Goal: Information Seeking & Learning: Find specific fact

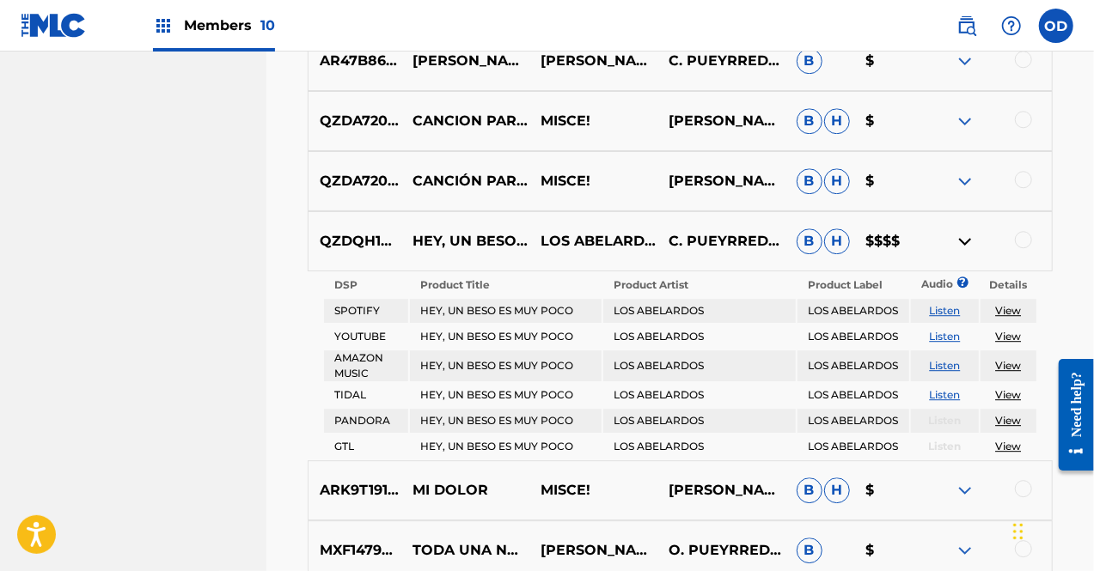
click at [962, 244] on img at bounding box center [965, 241] width 21 height 21
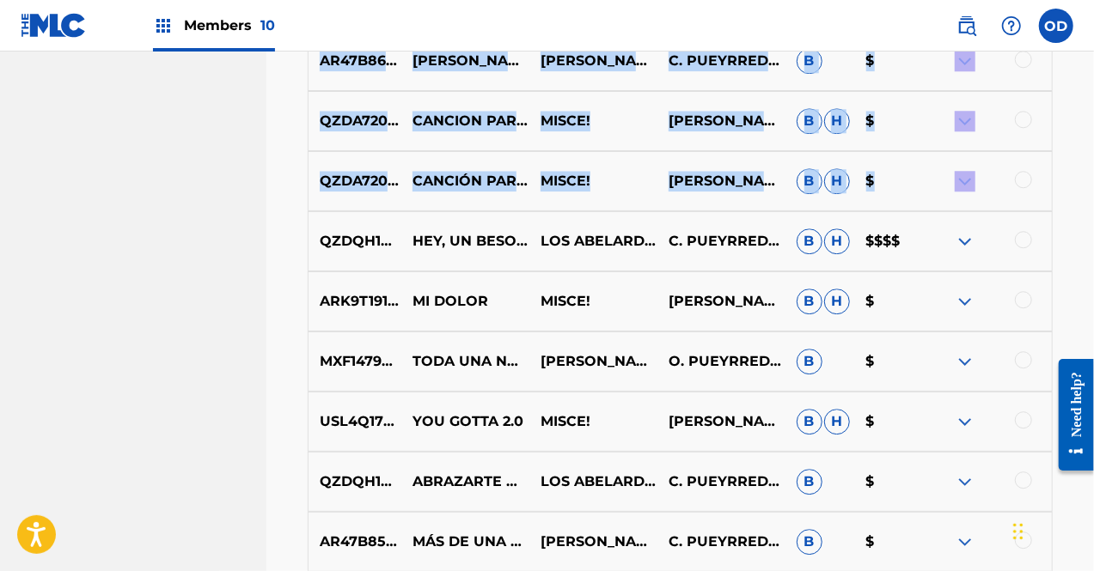
drag, startPoint x: 1093, startPoint y: 190, endPoint x: 1089, endPoint y: 48, distance: 141.8
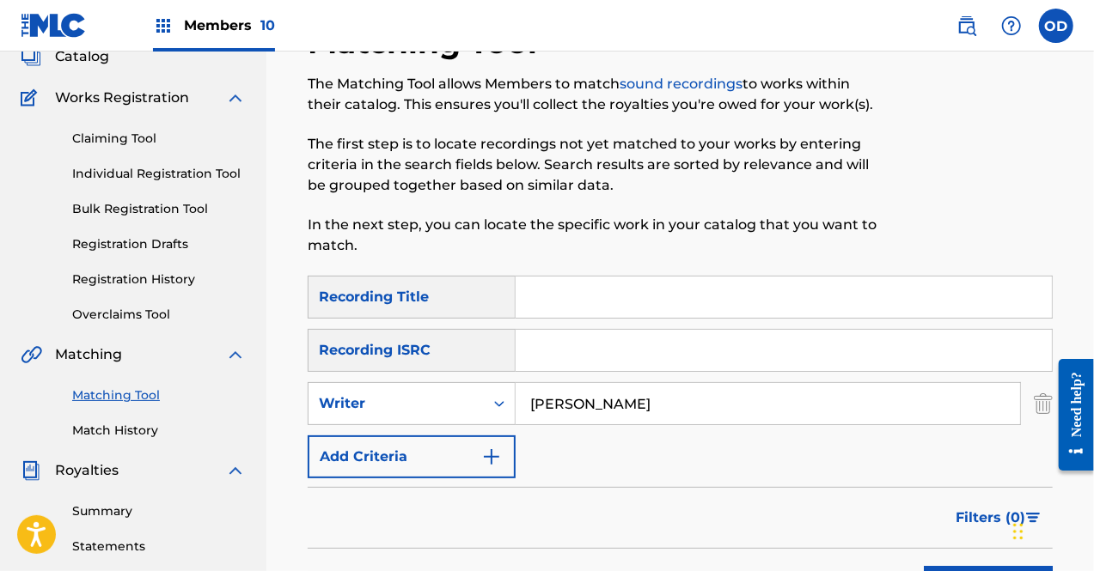
scroll to position [61, 0]
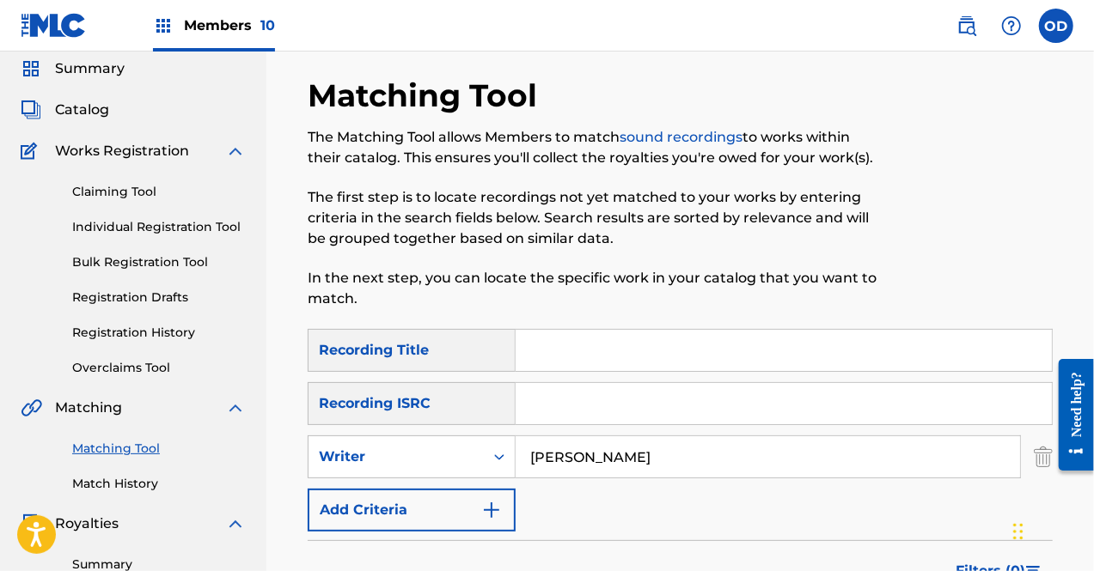
drag, startPoint x: 667, startPoint y: 461, endPoint x: 449, endPoint y: 484, distance: 219.5
click at [449, 484] on div "SearchWithCriteriad9805853-ac01-4911-89fd-45319b79abba Recording Title SearchWi…" at bounding box center [680, 430] width 745 height 203
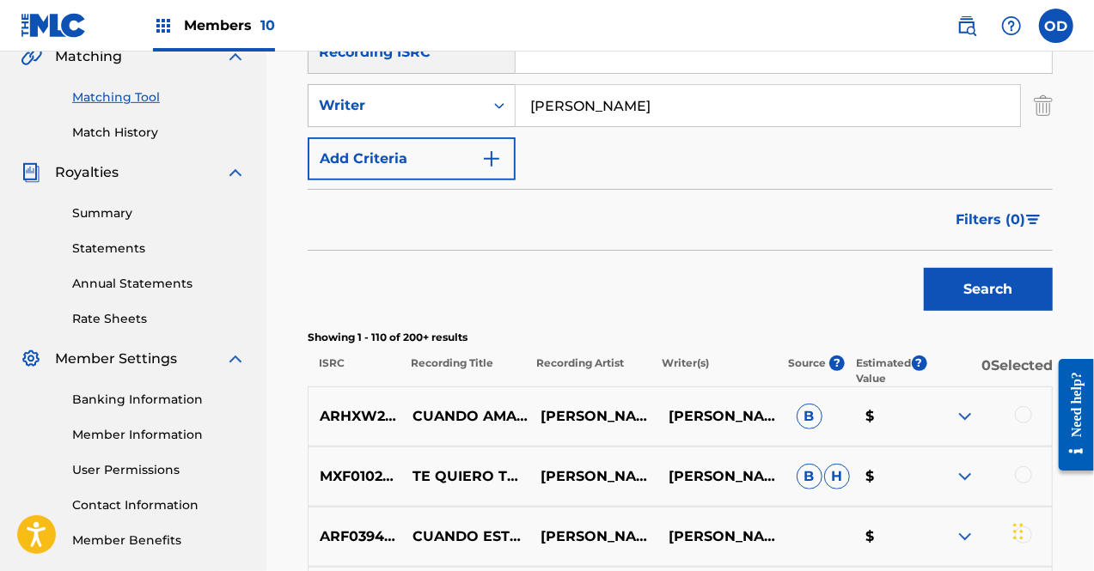
scroll to position [428, 0]
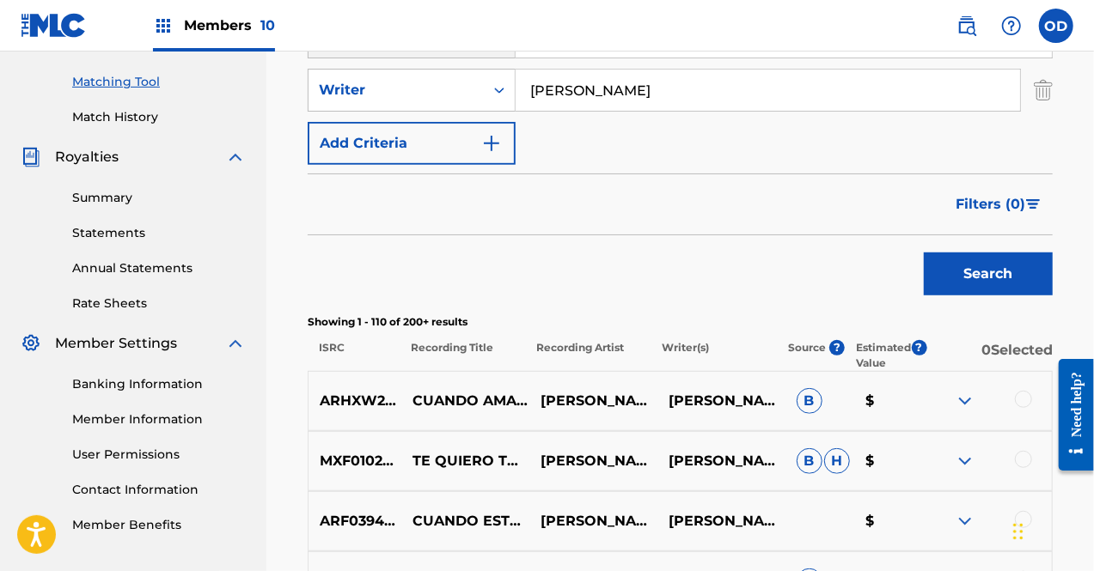
type input "[PERSON_NAME]"
click at [954, 283] on button "Search" at bounding box center [988, 274] width 129 height 43
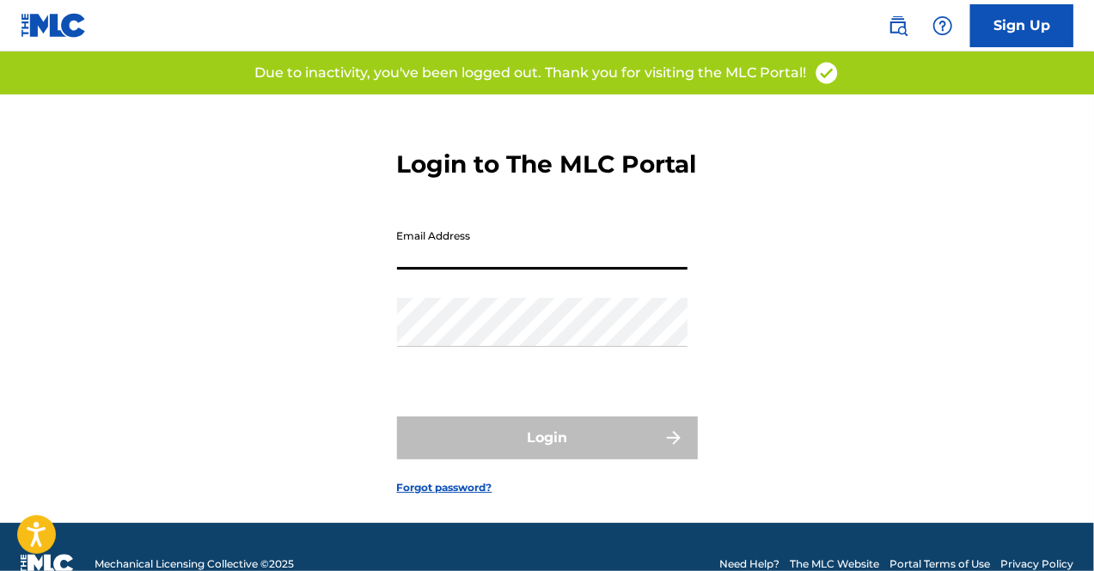
click at [488, 270] on input "Email Address" at bounding box center [542, 245] width 290 height 49
type input "[EMAIL_ADDRESS][DOMAIN_NAME]"
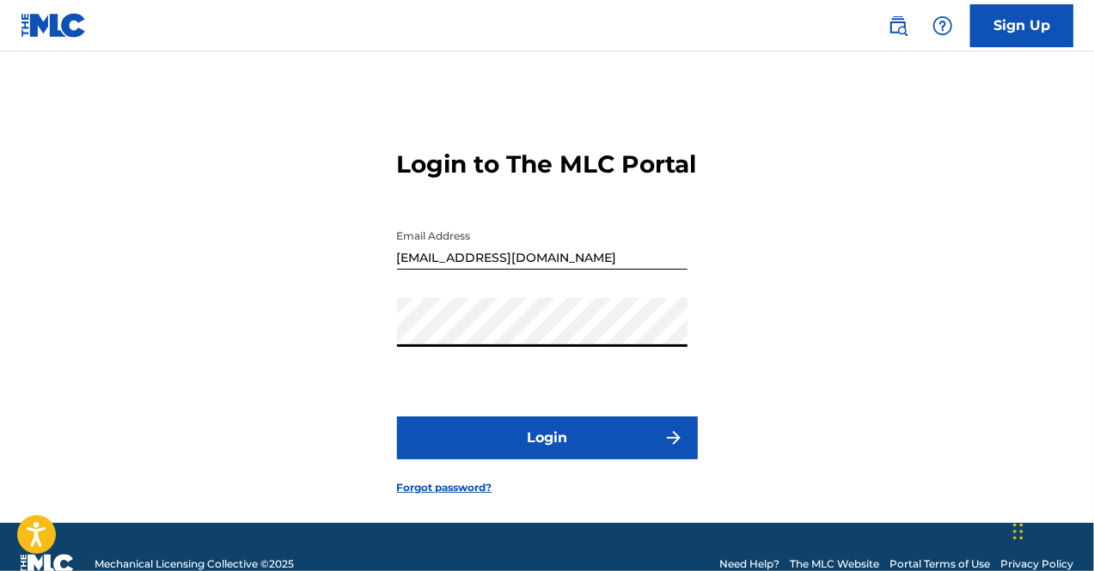
click at [510, 460] on button "Login" at bounding box center [547, 438] width 301 height 43
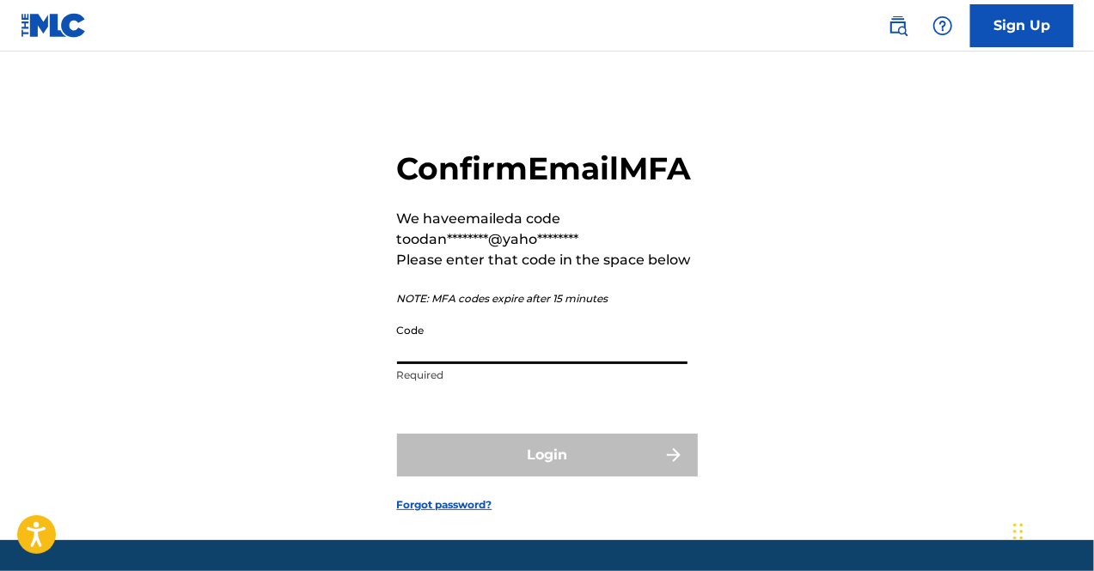
click at [497, 364] on input "Code" at bounding box center [542, 339] width 290 height 49
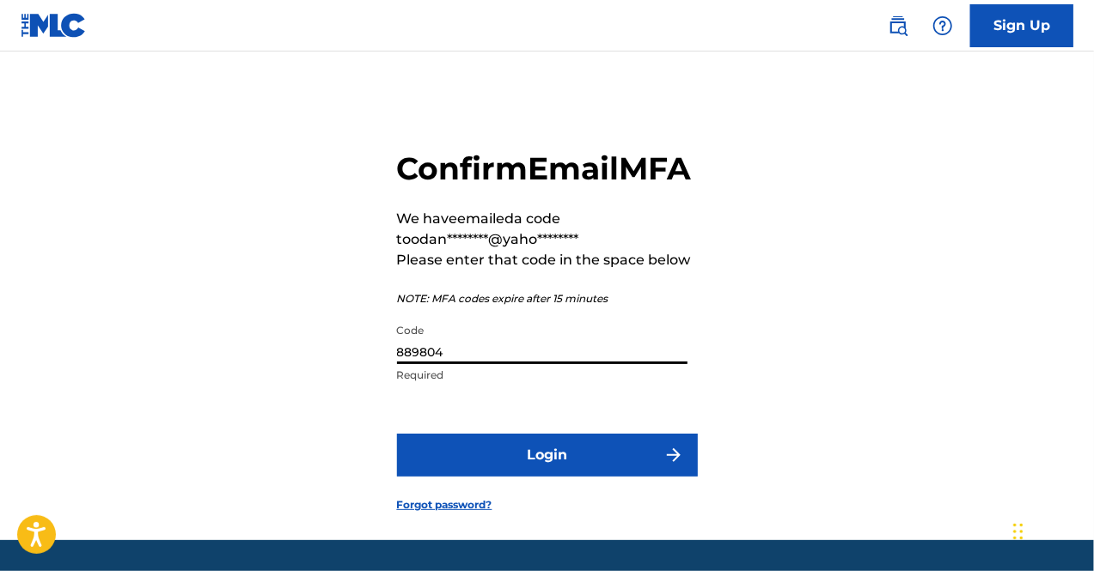
type input "889804"
click at [561, 477] on button "Login" at bounding box center [547, 455] width 301 height 43
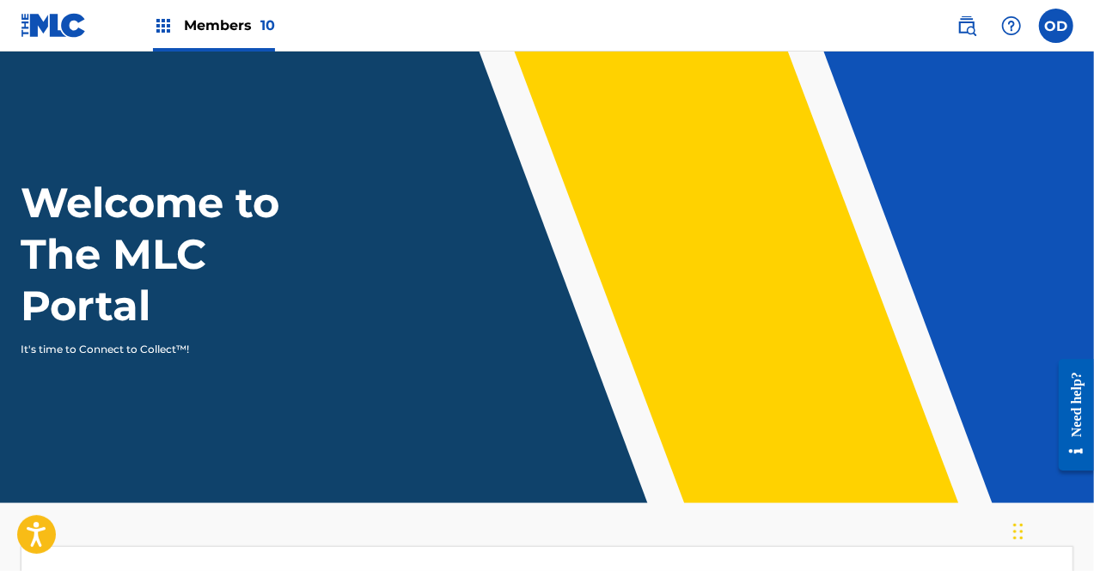
click at [229, 22] on span "Members 10" at bounding box center [229, 25] width 91 height 20
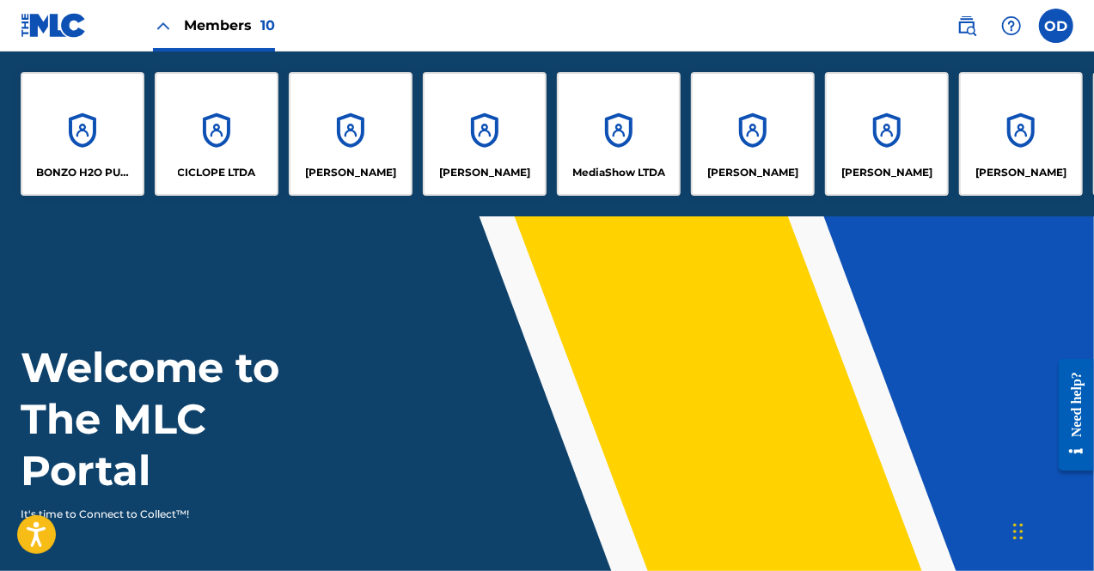
click at [117, 122] on div "BONZO H2O PUBLISHING" at bounding box center [83, 134] width 124 height 124
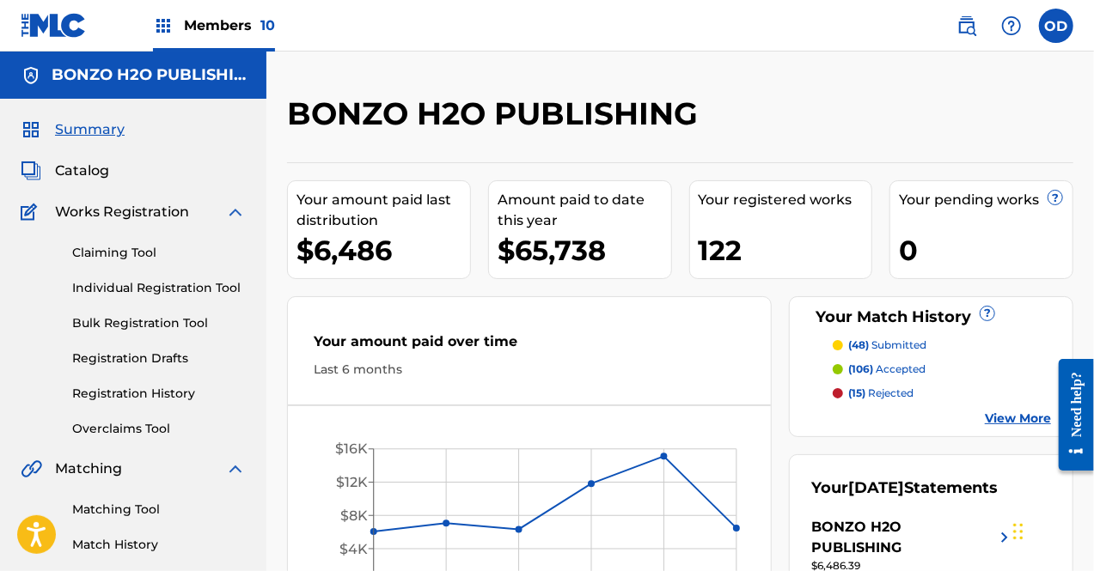
click at [156, 512] on link "Matching Tool" at bounding box center [159, 510] width 174 height 18
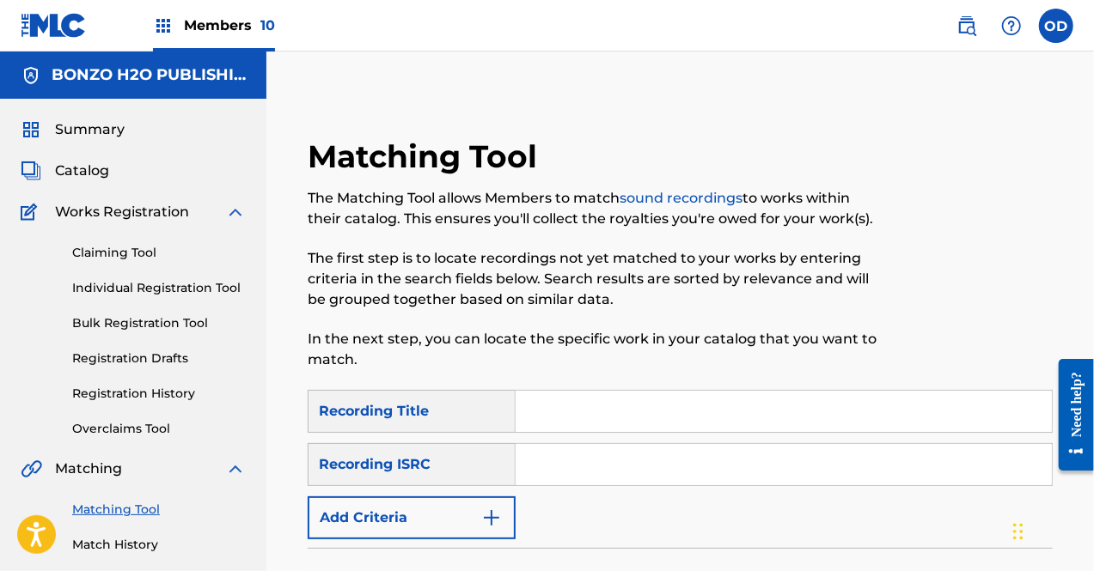
click at [498, 511] on img "Search Form" at bounding box center [491, 518] width 21 height 21
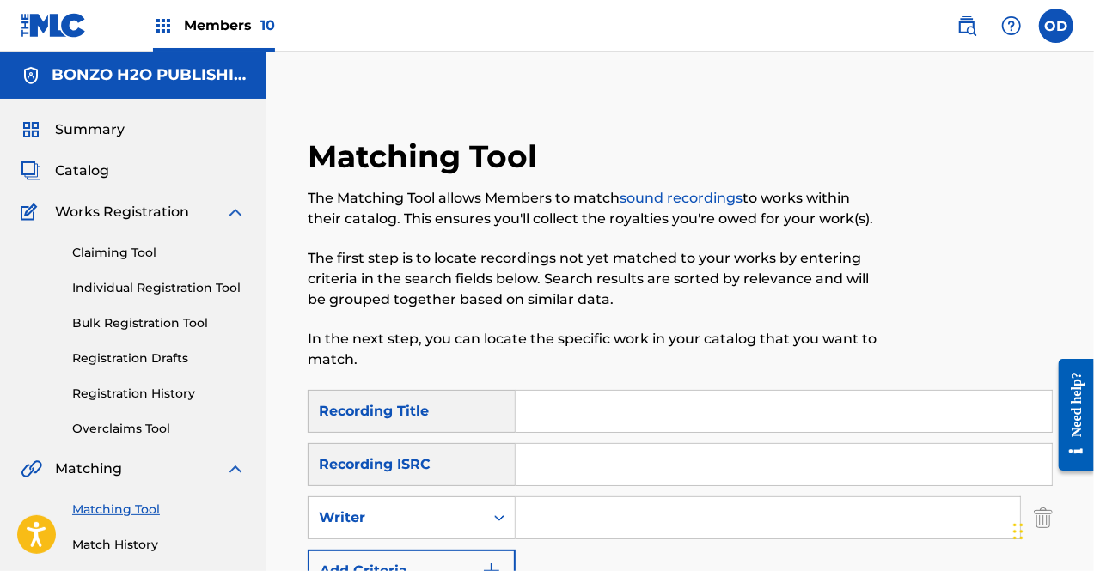
click at [558, 516] on input "Search Form" at bounding box center [768, 517] width 504 height 41
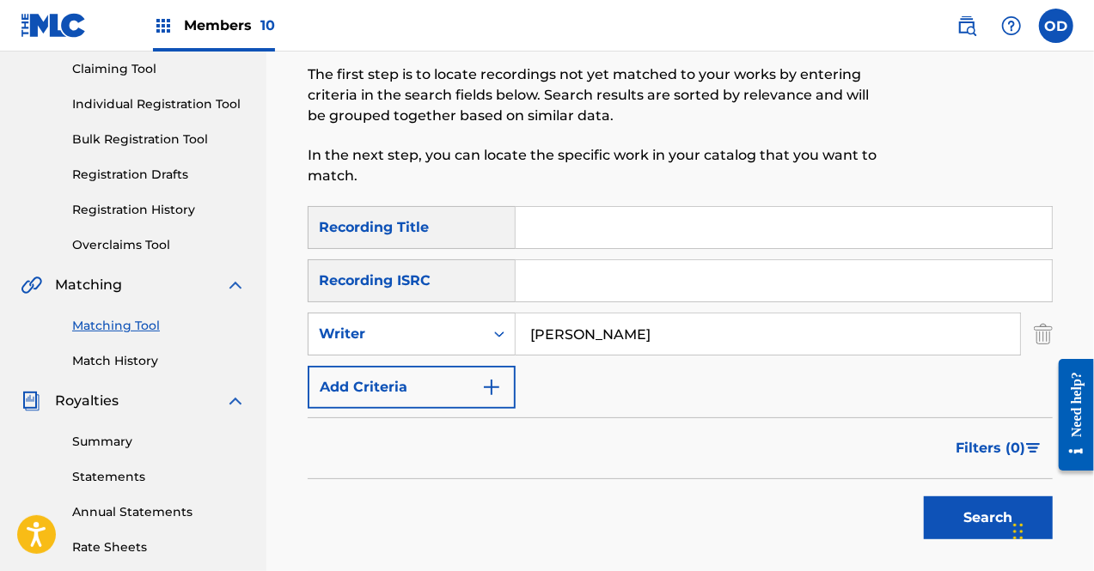
scroll to position [254, 0]
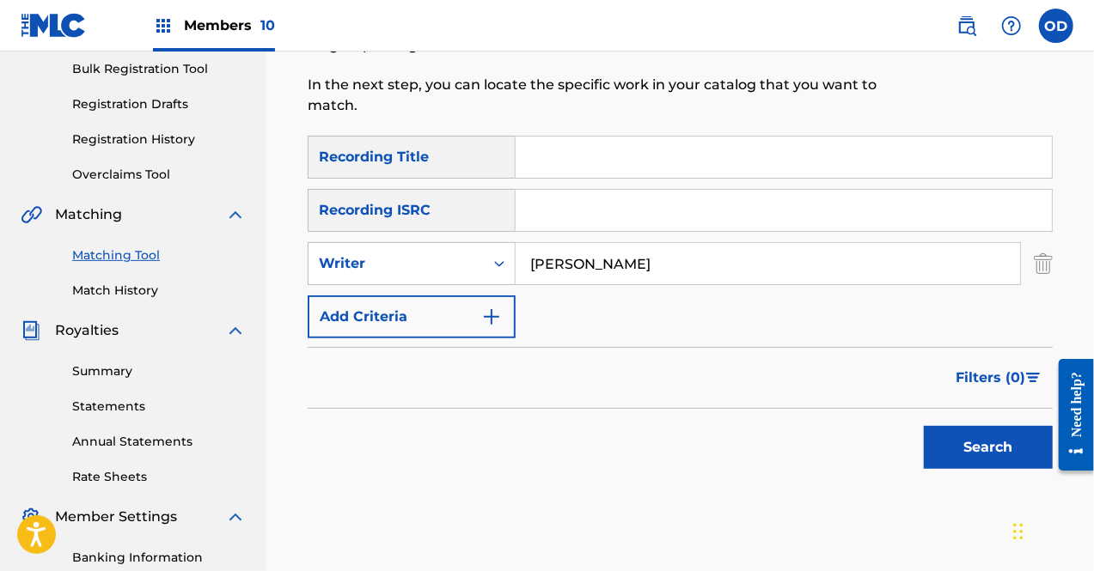
type input "[PERSON_NAME]"
click at [978, 458] on button "Search" at bounding box center [988, 447] width 129 height 43
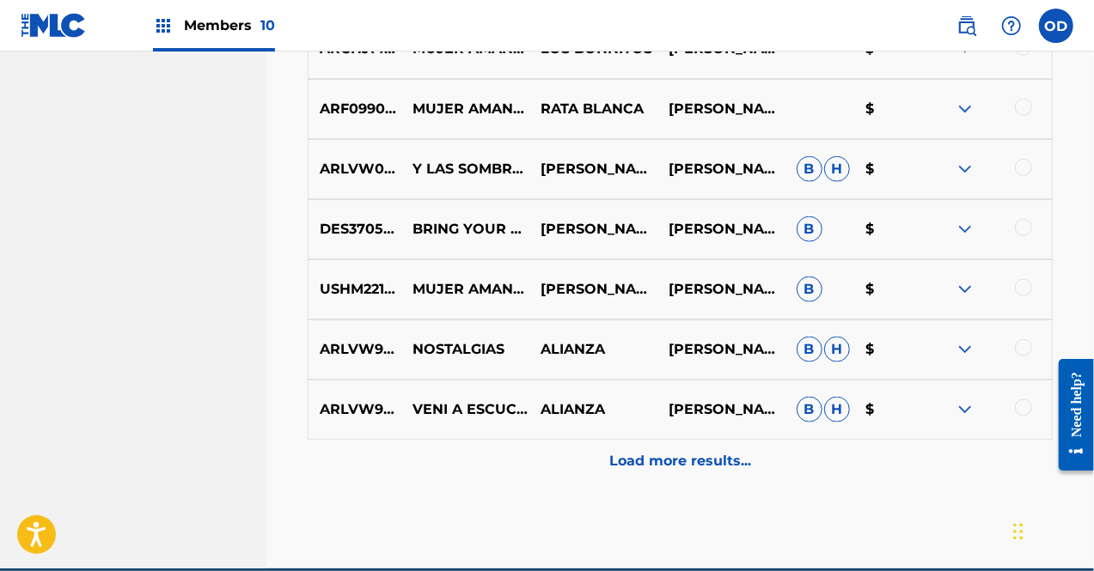
scroll to position [988, 0]
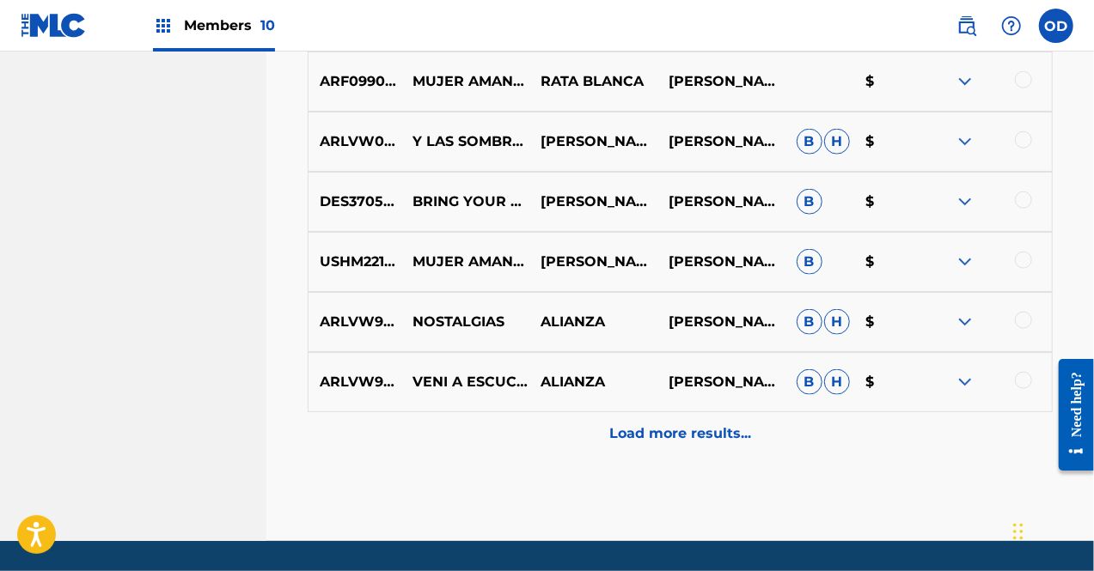
click at [748, 450] on div "Load more results..." at bounding box center [680, 433] width 745 height 43
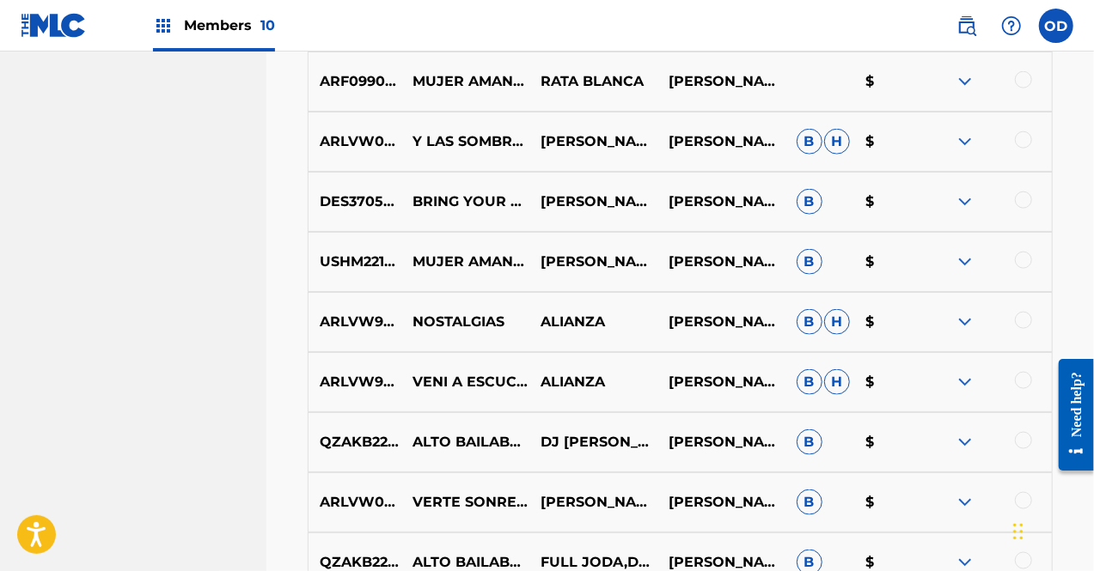
scroll to position [1131, 0]
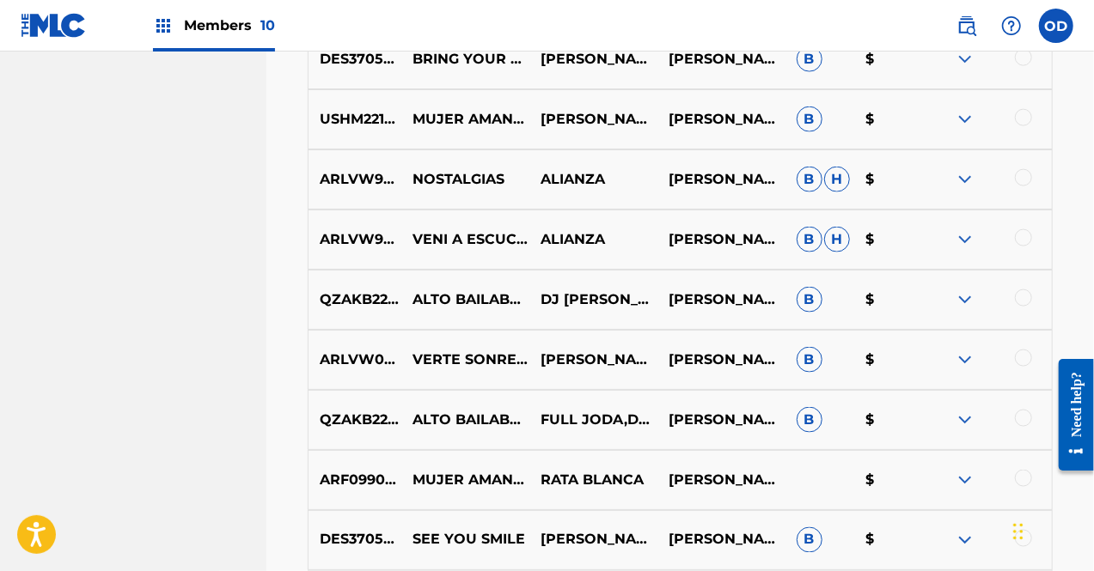
click at [973, 236] on img at bounding box center [965, 239] width 21 height 21
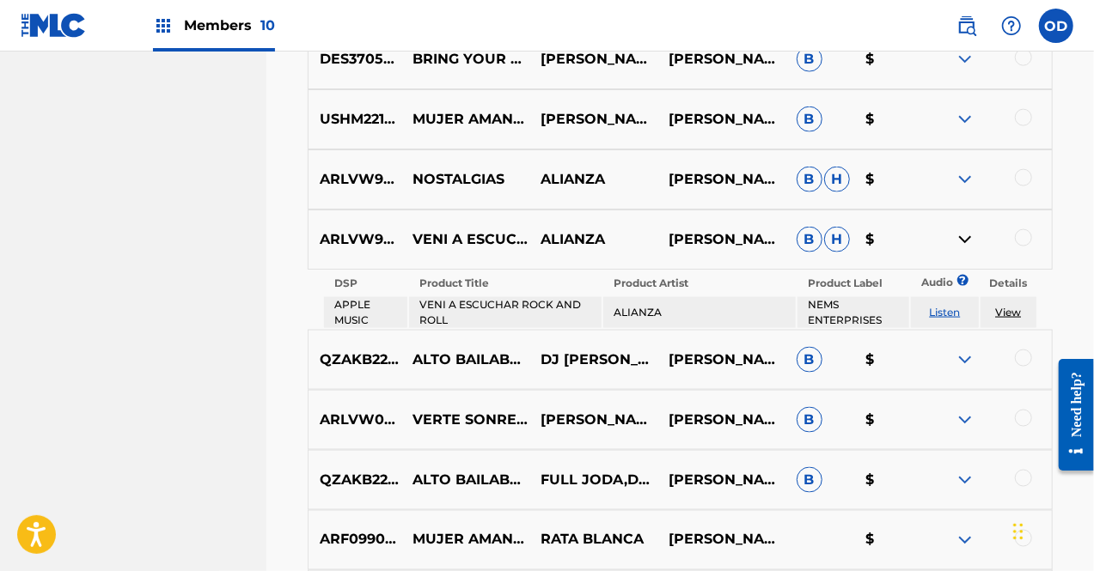
click at [835, 240] on span "H" at bounding box center [837, 240] width 26 height 26
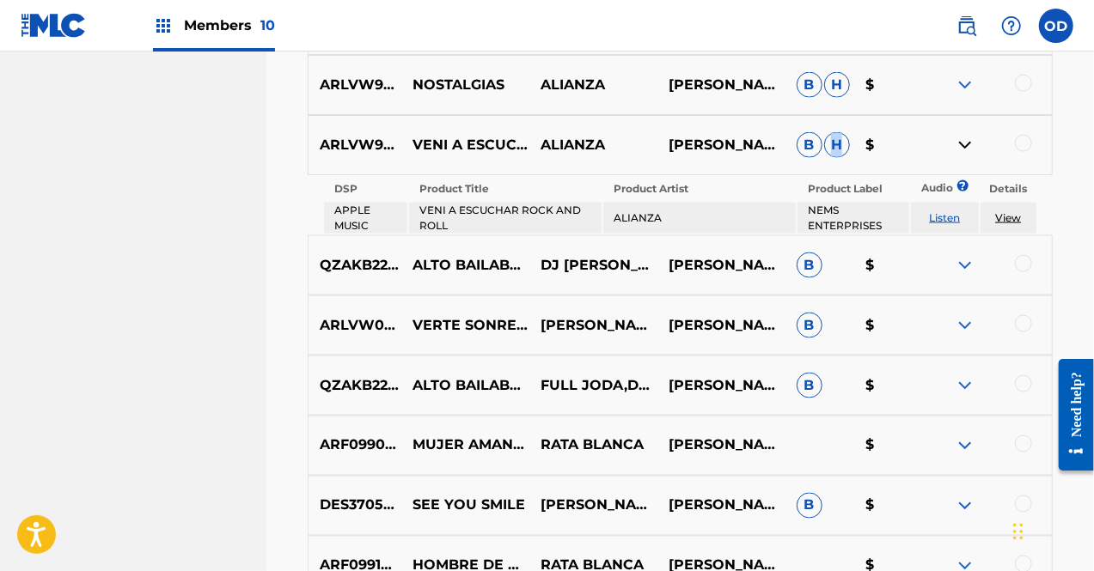
scroll to position [1254, 0]
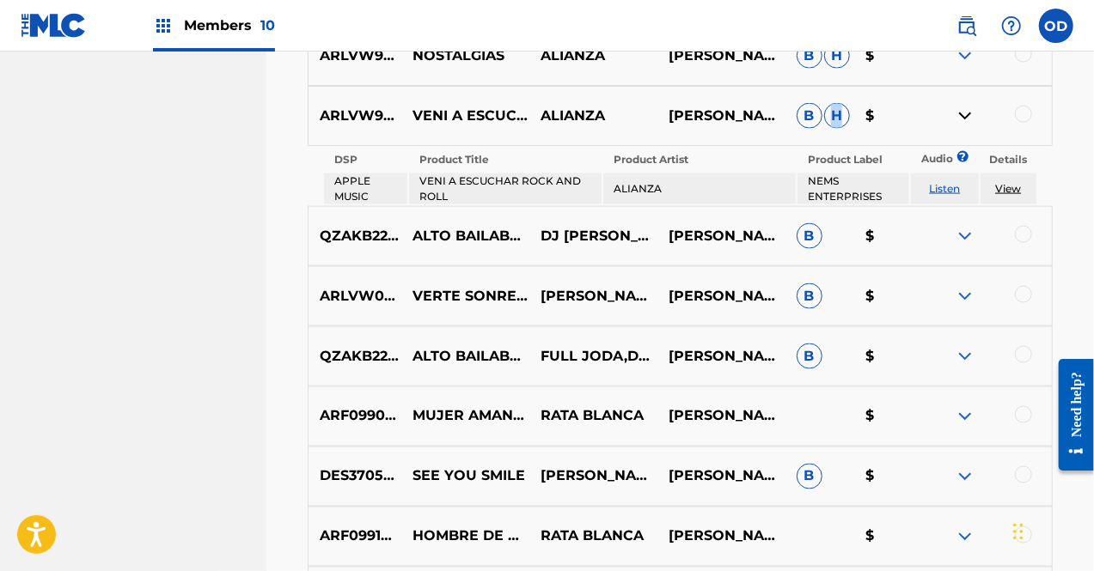
drag, startPoint x: 1096, startPoint y: 183, endPoint x: 45, endPoint y: 28, distance: 1063.0
click at [963, 123] on img at bounding box center [965, 116] width 21 height 21
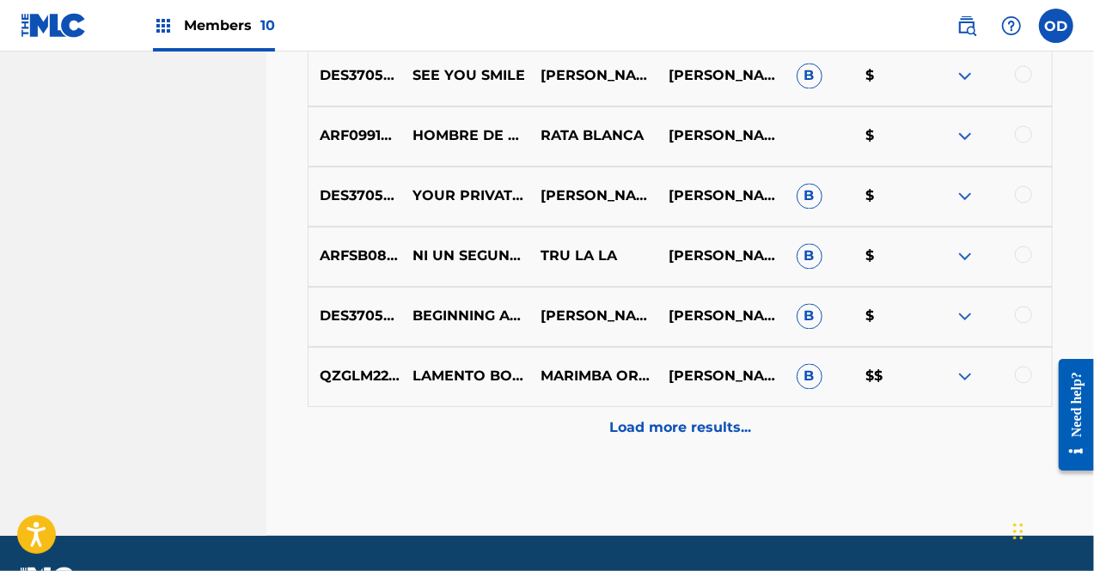
scroll to position [1605, 0]
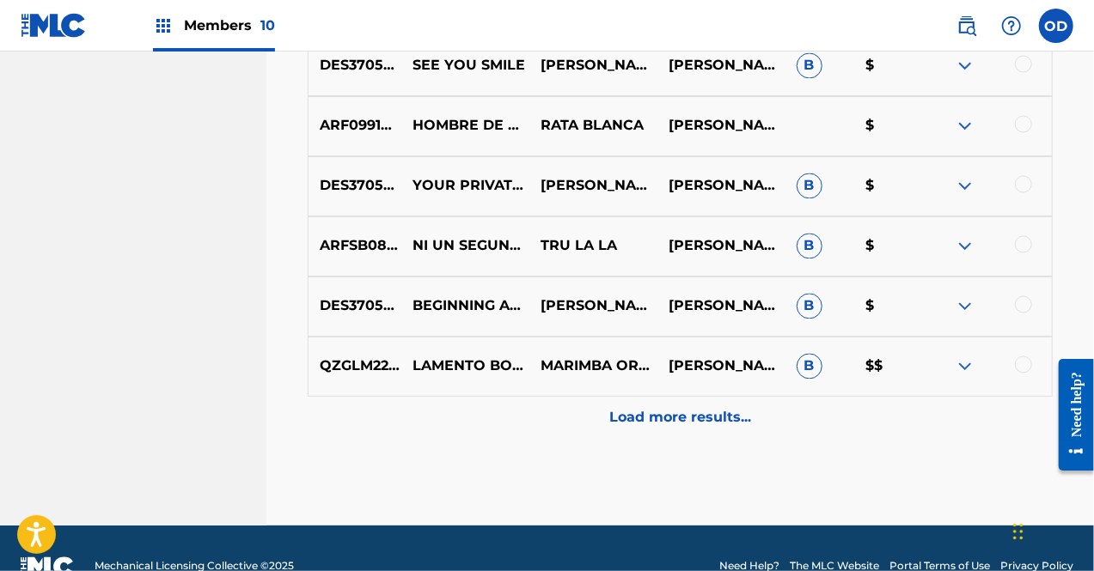
drag, startPoint x: 1095, startPoint y: 338, endPoint x: 9, endPoint y: 77, distance: 1117.6
click at [727, 420] on p "Load more results..." at bounding box center [680, 418] width 142 height 21
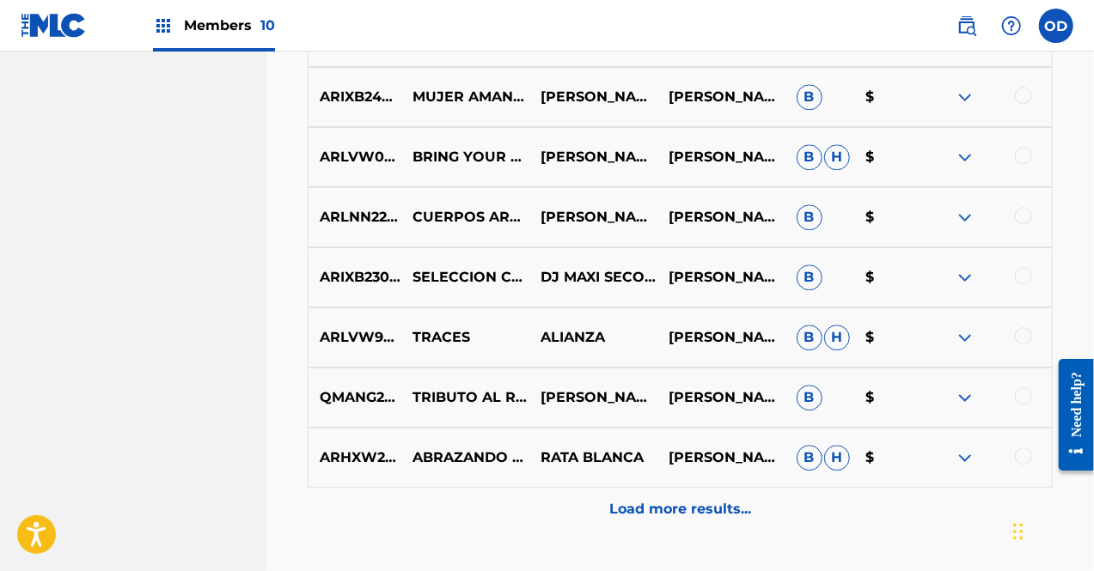
scroll to position [2243, 0]
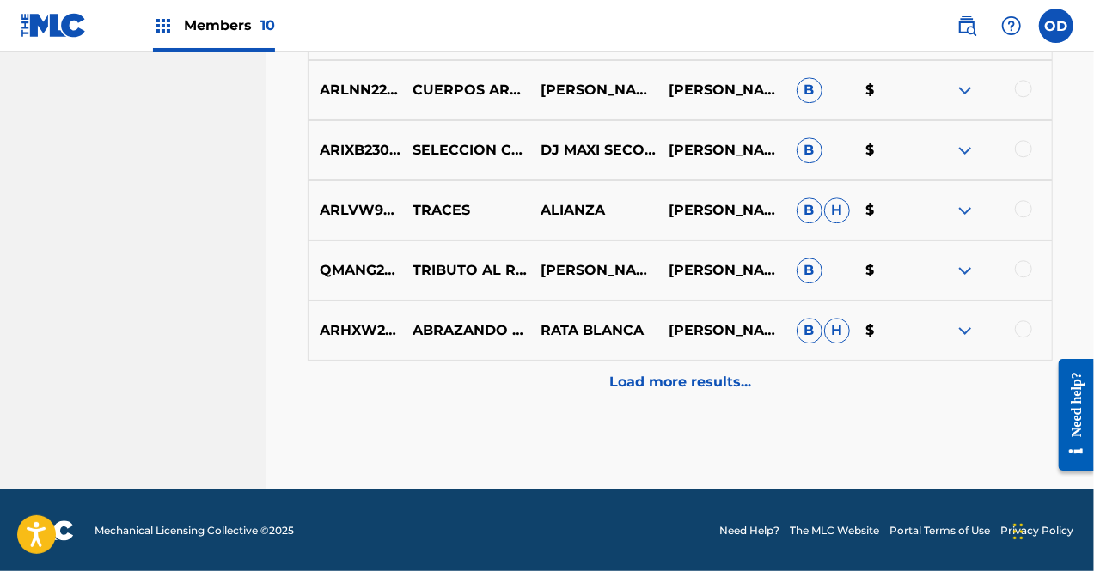
drag, startPoint x: 1098, startPoint y: 333, endPoint x: 30, endPoint y: 124, distance: 1088.2
click at [724, 398] on div "Load more results..." at bounding box center [680, 382] width 745 height 43
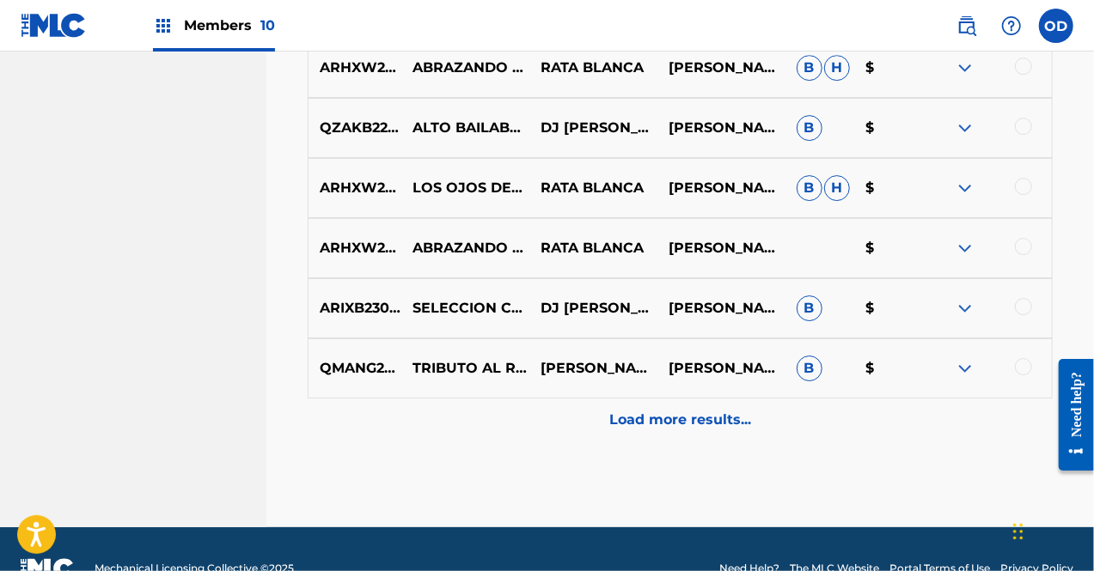
scroll to position [2844, 0]
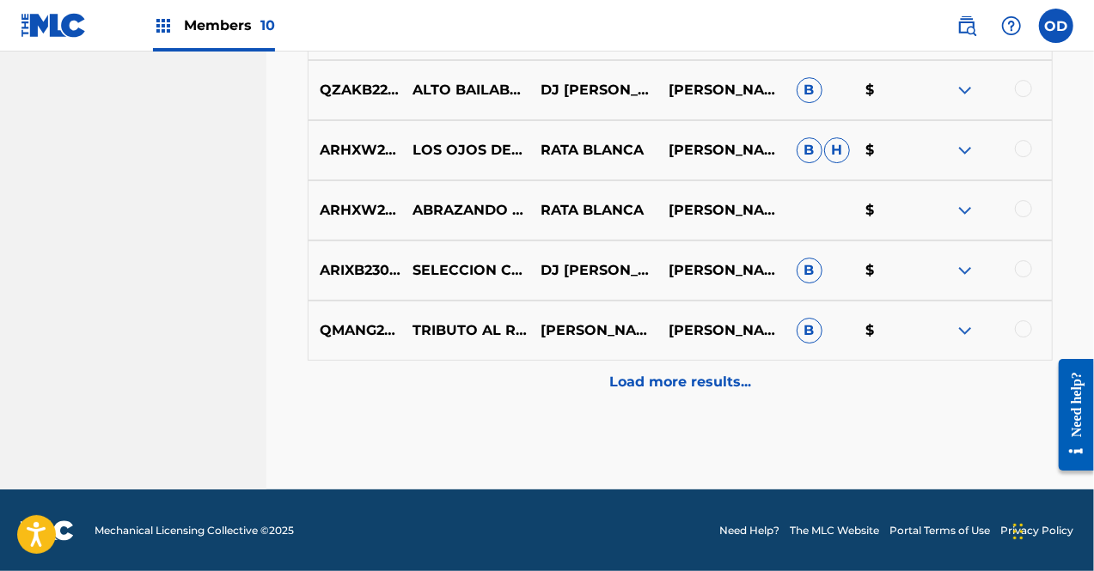
click at [674, 375] on p "Load more results..." at bounding box center [680, 382] width 142 height 21
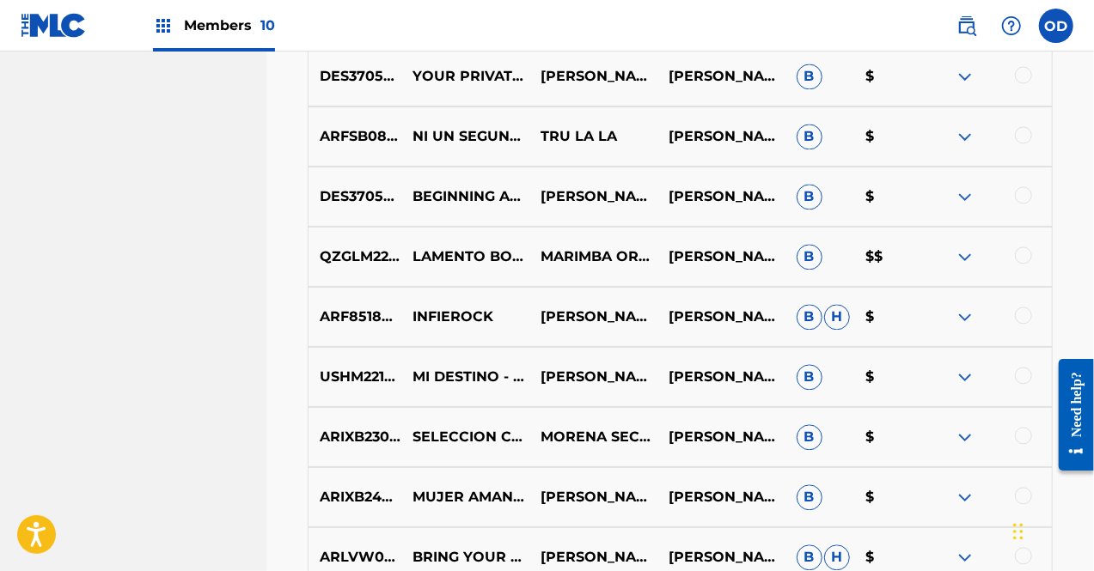
scroll to position [1751, 0]
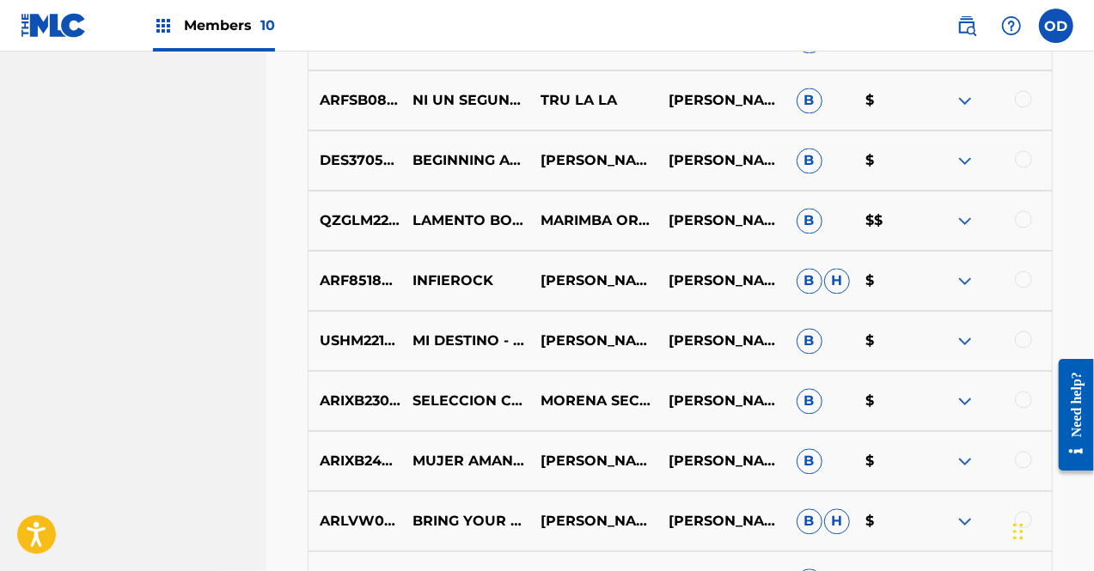
click at [718, 349] on p "ADRIAN BARILARI, EMILIANO BARTOLUCCI" at bounding box center [721, 341] width 128 height 21
click at [447, 345] on p "MI DESTINO - EN VIVO" at bounding box center [465, 341] width 128 height 21
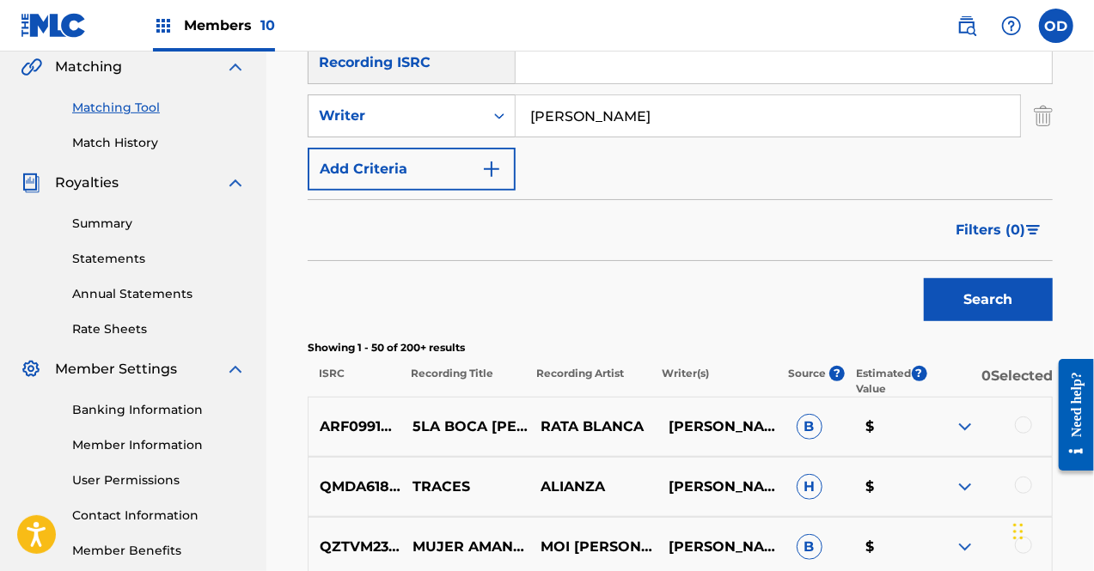
scroll to position [333, 0]
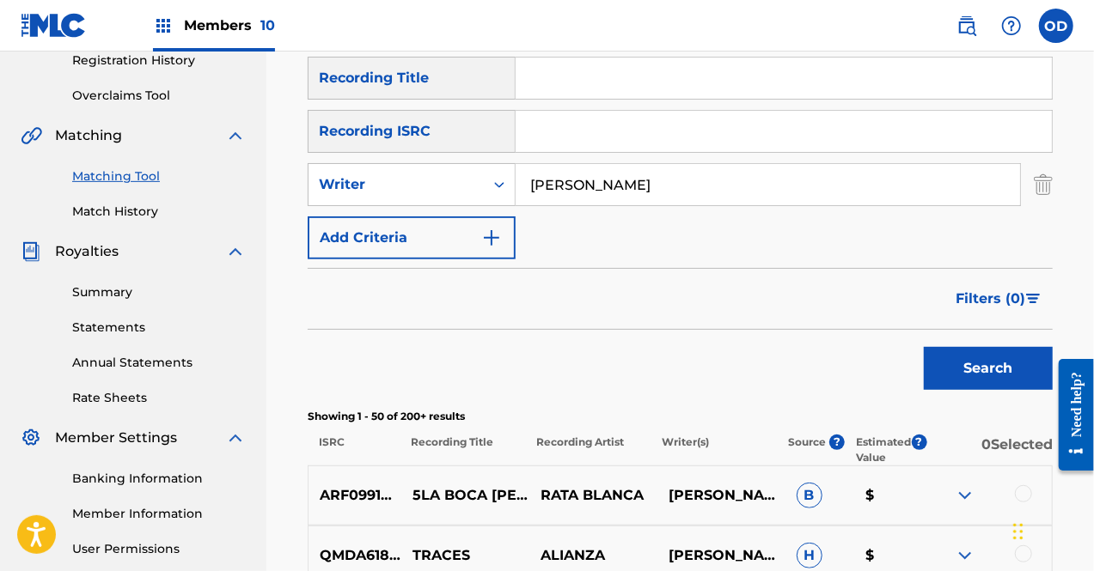
click at [583, 88] on input "Search Form" at bounding box center [784, 78] width 536 height 41
type input "vuela ya"
drag, startPoint x: 634, startPoint y: 186, endPoint x: 494, endPoint y: 179, distance: 140.3
click at [494, 179] on div "SearchWithCriteria4d704bb7-5db8-45a8-904c-53ee087aa237 Writer Adrian Barilari" at bounding box center [680, 184] width 745 height 43
type input "[PERSON_NAME]"
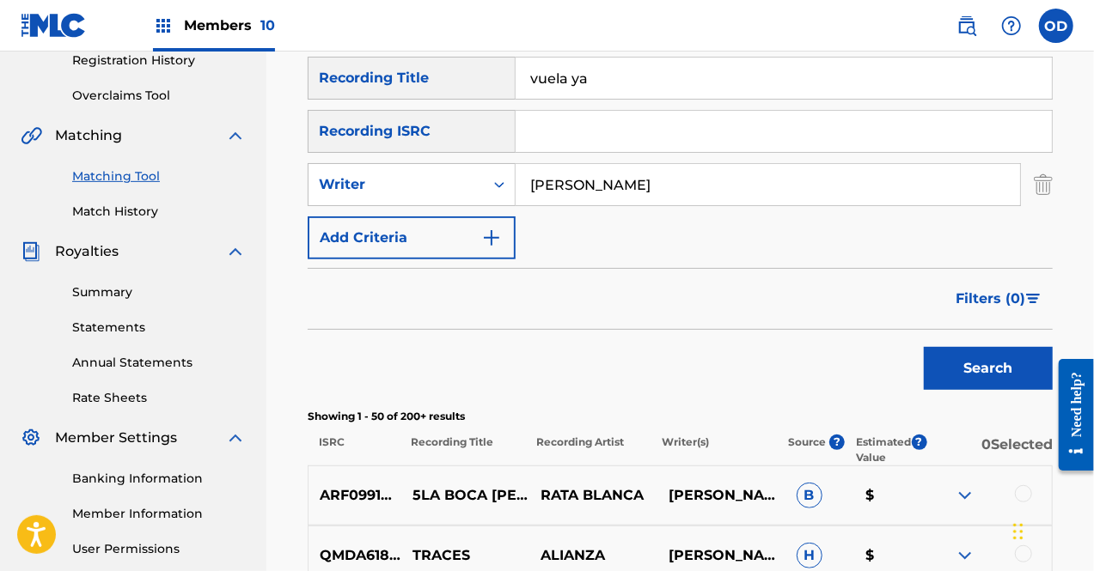
click at [1006, 375] on button "Search" at bounding box center [988, 368] width 129 height 43
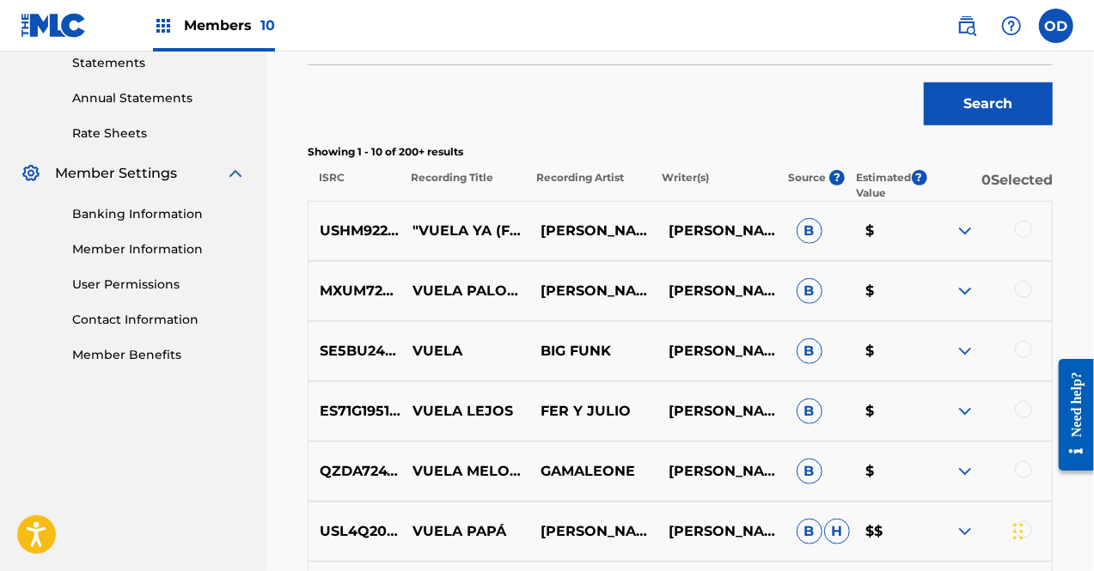
scroll to position [610, 0]
